Goal: Information Seeking & Learning: Find contact information

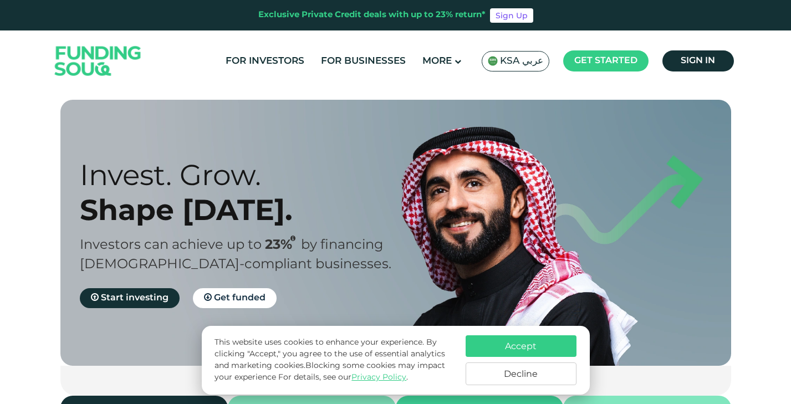
click at [521, 347] on button "Accept" at bounding box center [521, 347] width 111 height 22
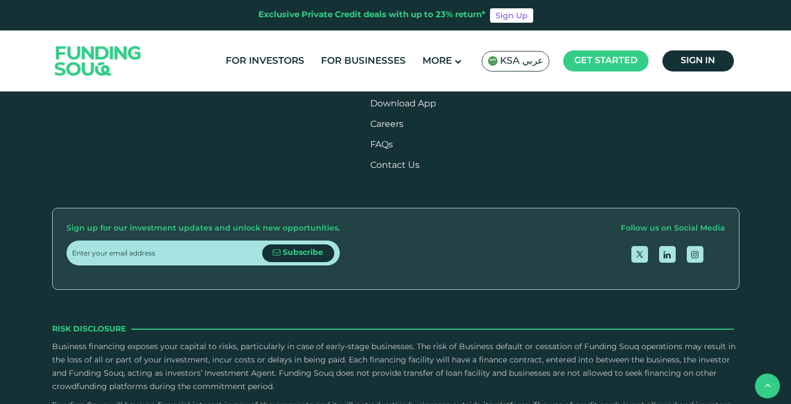
scroll to position [1335, 0]
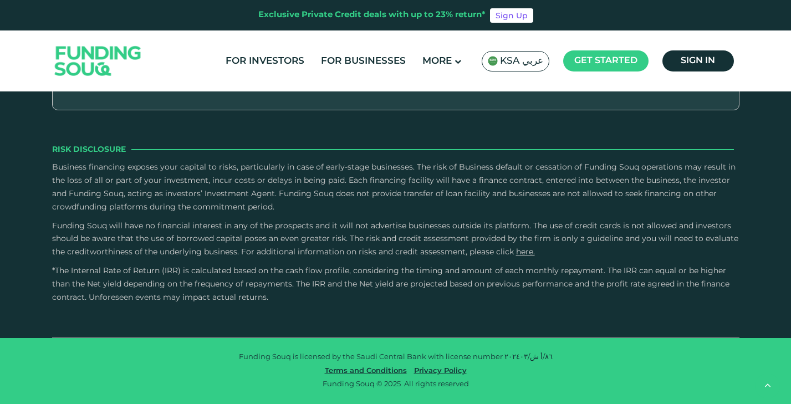
type tc-range-slider "4"
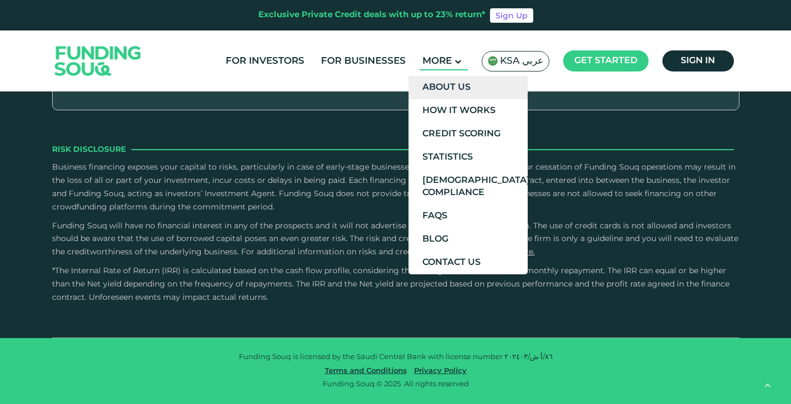
click at [451, 88] on link "About Us" at bounding box center [468, 87] width 119 height 23
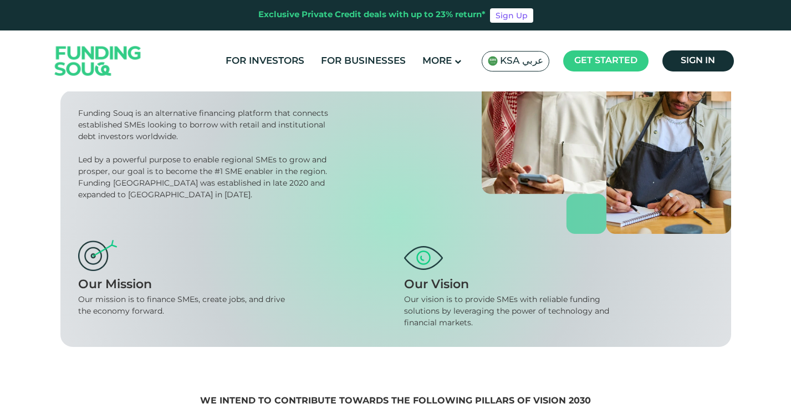
scroll to position [153, 0]
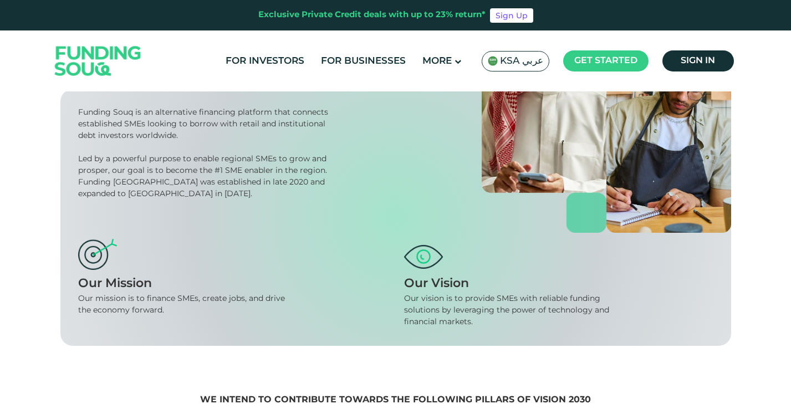
click at [454, 307] on div "Our vision is to provide SMEs with reliable funding solutions by leveraging the…" at bounding box center [512, 310] width 217 height 35
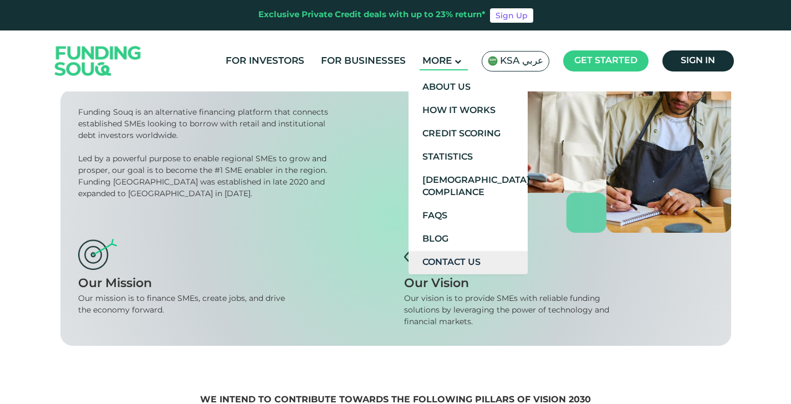
click at [443, 257] on link "Contact Us" at bounding box center [468, 262] width 119 height 23
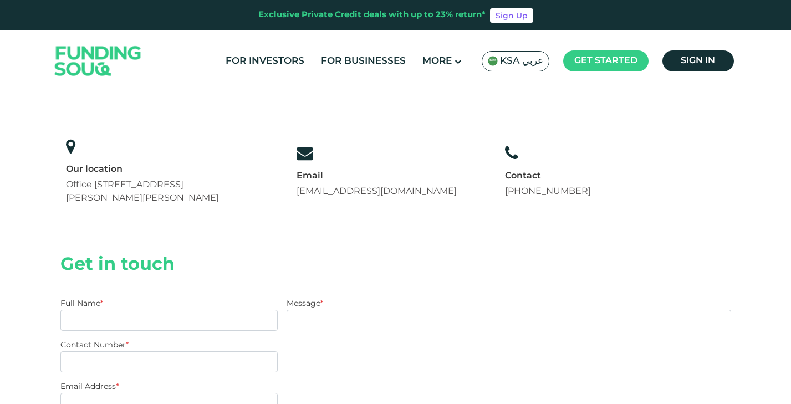
scroll to position [79, 0]
drag, startPoint x: 613, startPoint y: 191, endPoint x: 510, endPoint y: 194, distance: 102.6
click at [510, 194] on div "Contact Us Our location Office 14, Floor 2, Uthman Ibn Affan Rd, Al Izdihar, Ri…" at bounding box center [395, 126] width 671 height 210
copy link "+966 8001240366"
click at [82, 187] on span "Office [STREET_ADDRESS][PERSON_NAME][PERSON_NAME]" at bounding box center [142, 190] width 153 height 22
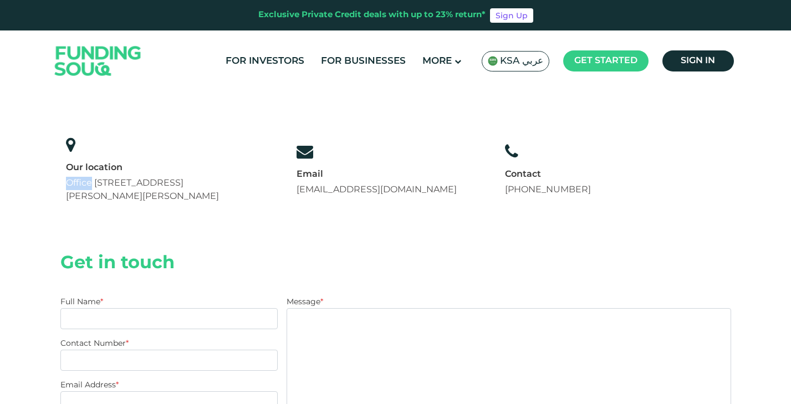
click at [82, 187] on span "Office [STREET_ADDRESS][PERSON_NAME][PERSON_NAME]" at bounding box center [142, 190] width 153 height 22
drag, startPoint x: 230, startPoint y: 195, endPoint x: 63, endPoint y: 181, distance: 166.9
click at [63, 181] on div "Our location Office 14, Floor 2, Uthman Ibn Affan Rd, Al Izdihar, Riyadh 12487,…" at bounding box center [156, 170] width 193 height 78
copy span "Office [STREET_ADDRESS][PERSON_NAME][PERSON_NAME]"
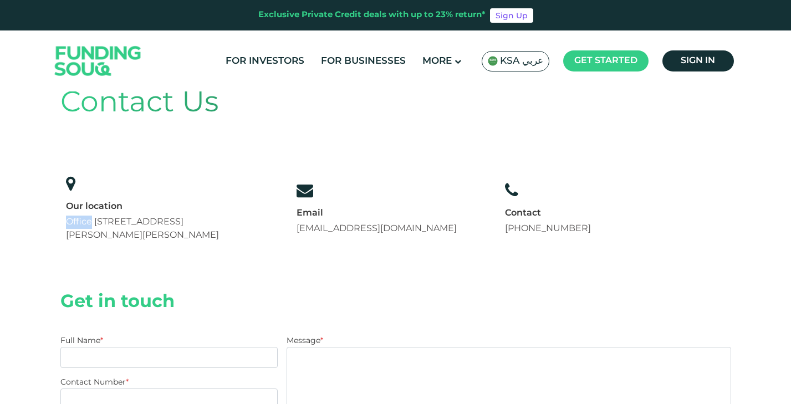
scroll to position [16, 0]
